Goal: Find specific page/section: Find specific page/section

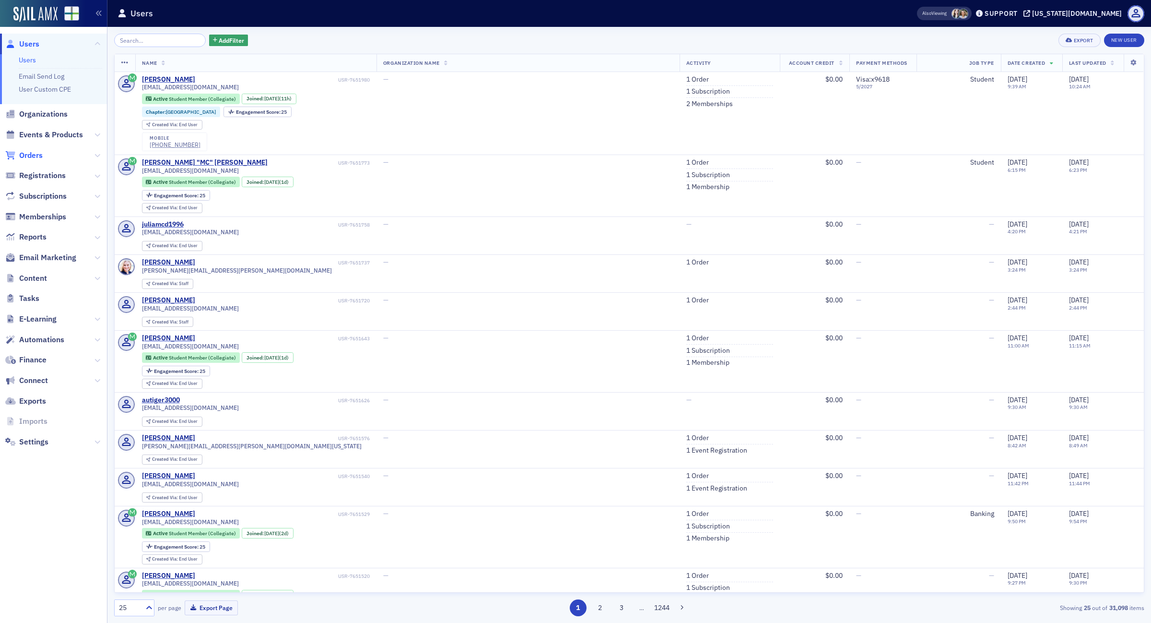
click at [28, 154] on span "Orders" at bounding box center [31, 155] width 24 height 11
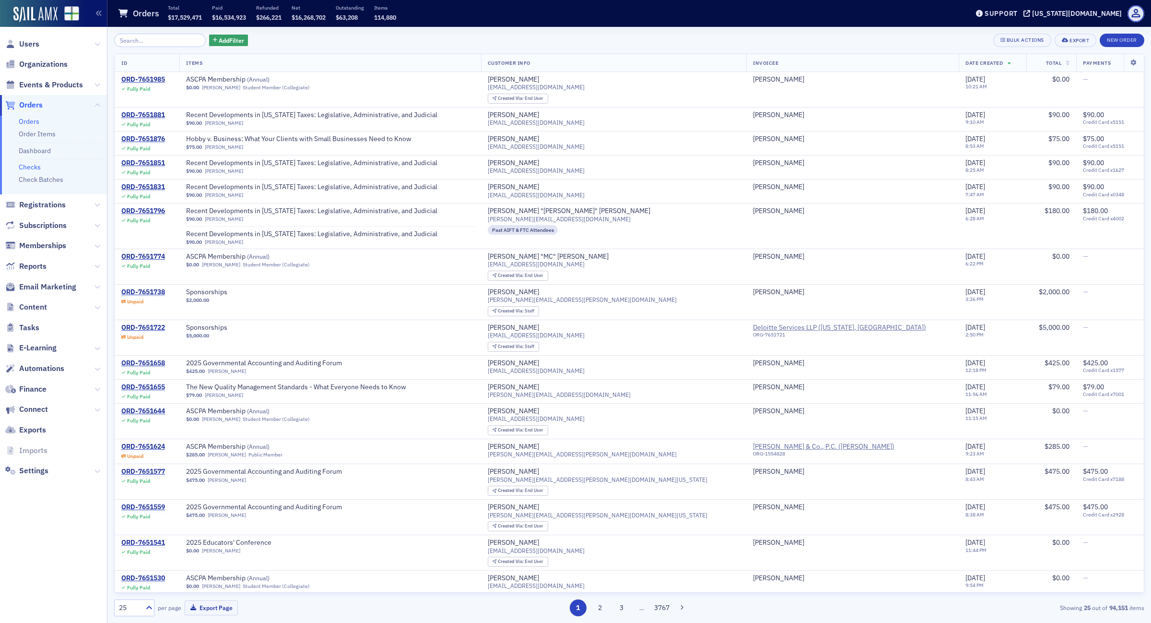
click at [36, 167] on link "Checks" at bounding box center [30, 167] width 22 height 9
